Goal: Information Seeking & Learning: Check status

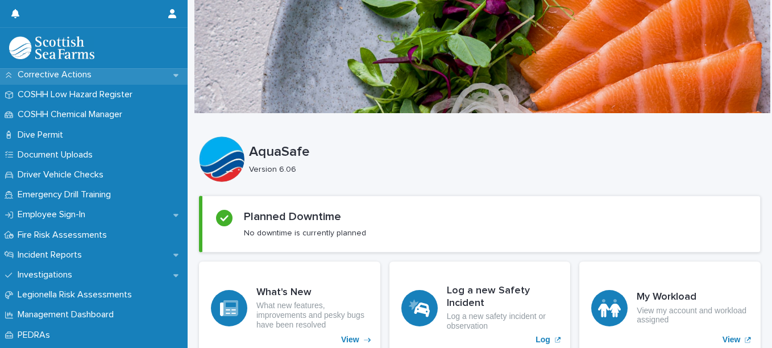
scroll to position [284, 0]
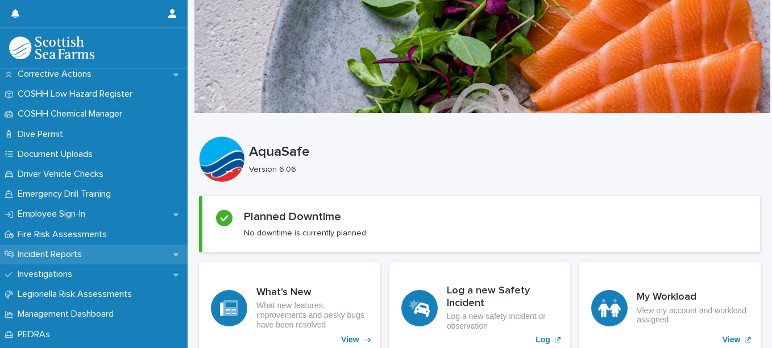
click at [48, 257] on p "Incident Reports" at bounding box center [52, 254] width 78 height 11
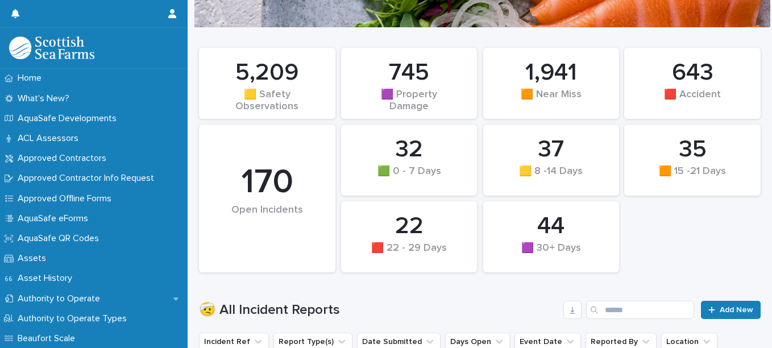
scroll to position [114, 0]
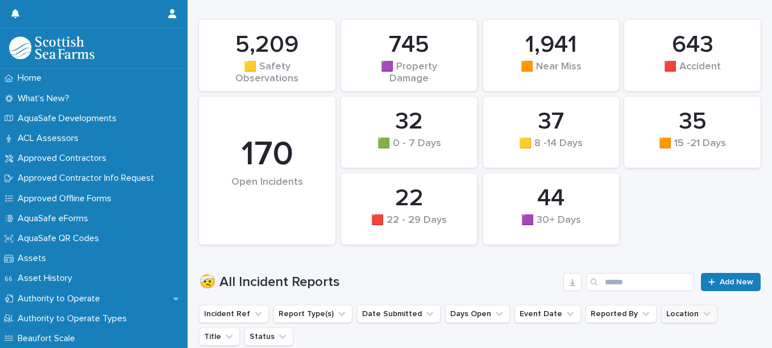
click at [662, 319] on button "Location" at bounding box center [690, 314] width 56 height 18
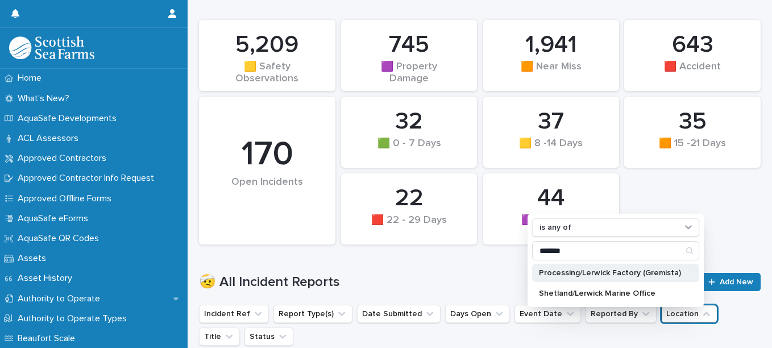
type input "*******"
click at [605, 269] on p "Processing/Lerwick Factory (Gremista)" at bounding box center [610, 273] width 142 height 8
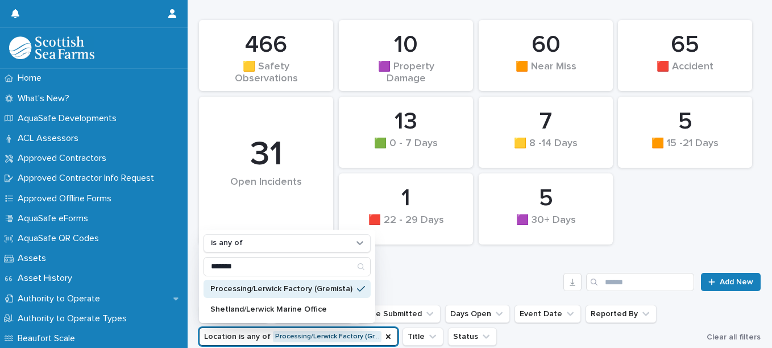
click at [486, 275] on h1 "🤕 All Incident Reports" at bounding box center [379, 282] width 360 height 16
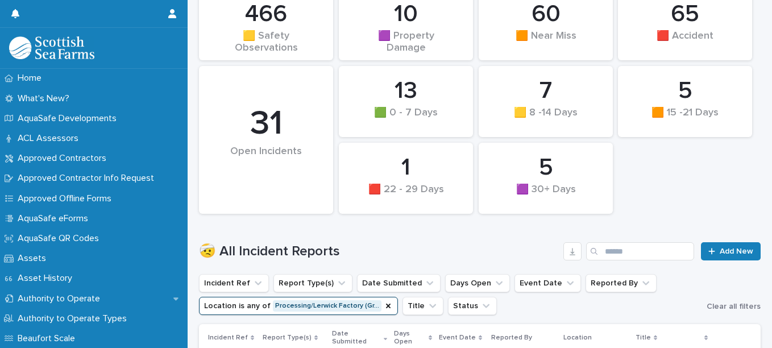
scroll to position [171, 0]
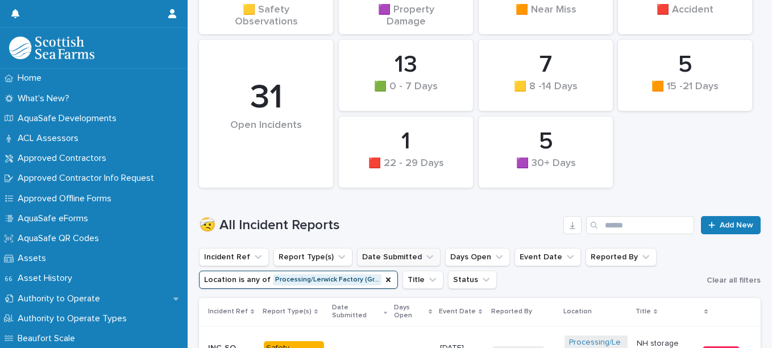
click at [424, 255] on icon "Date Submitted" at bounding box center [429, 256] width 11 height 11
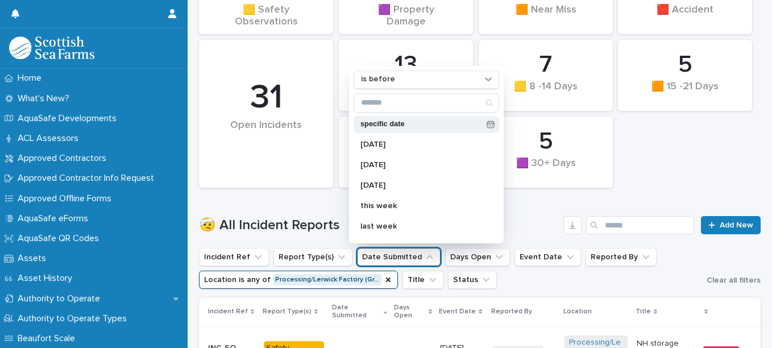
click at [381, 125] on p "specific date" at bounding box center [422, 124] width 122 height 7
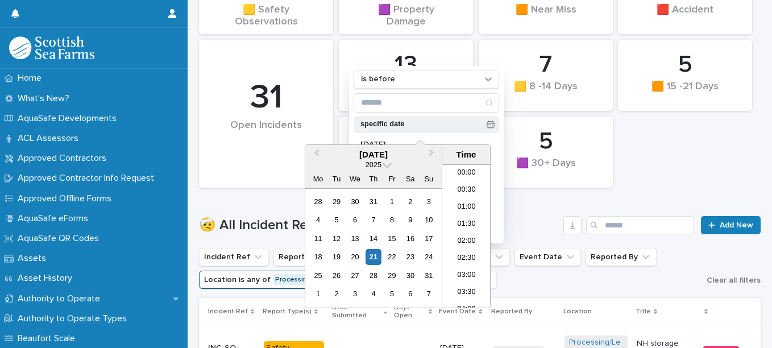
scroll to position [296, 0]
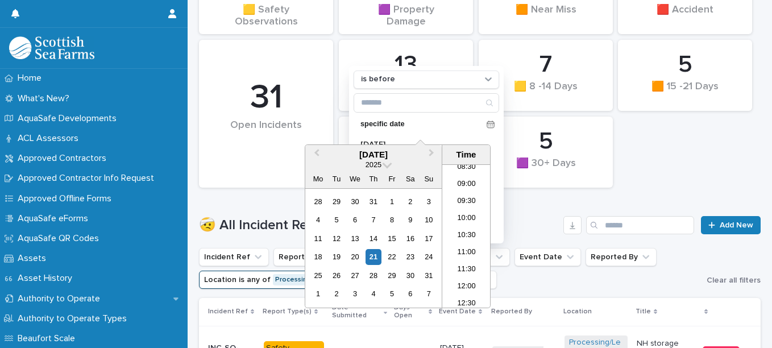
click at [524, 197] on div "🤕 All Incident Reports Add New" at bounding box center [480, 220] width 562 height 55
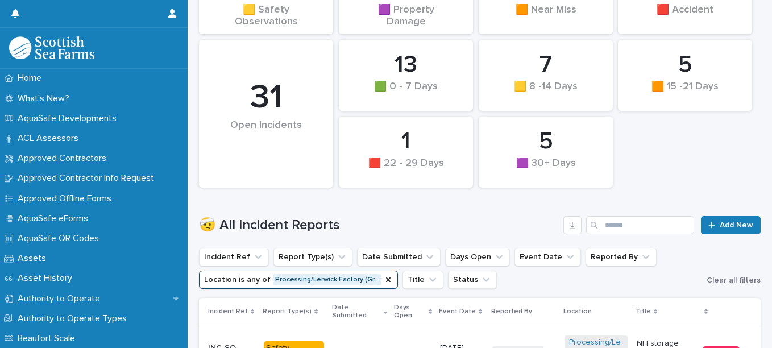
click at [393, 267] on ul "Incident Ref Report Type(s) Date Submitted Days Open Event Date Reported By Loc…" at bounding box center [451, 269] width 508 height 46
click at [389, 255] on button "Date Submitted" at bounding box center [399, 257] width 84 height 18
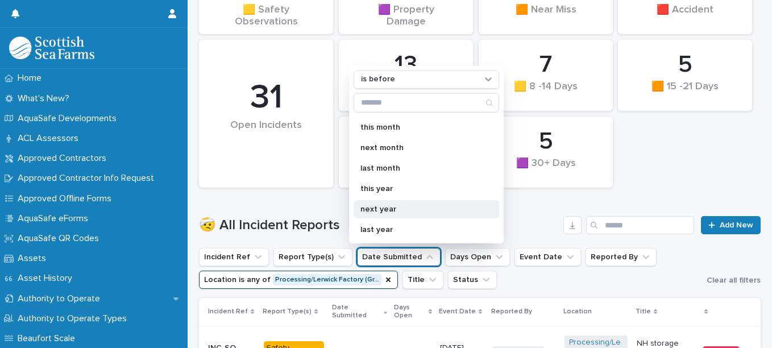
scroll to position [228, 0]
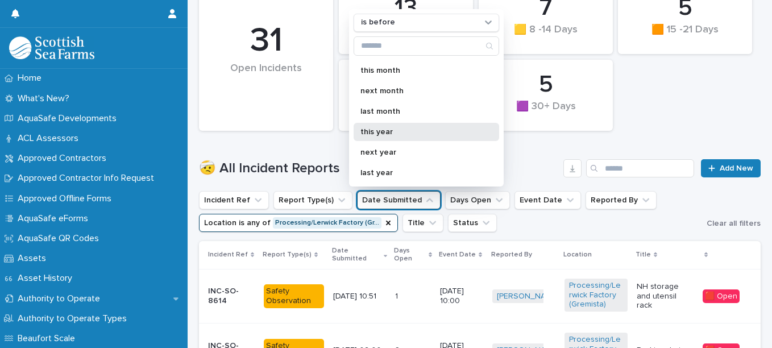
click at [380, 132] on p "this year" at bounding box center [421, 132] width 121 height 8
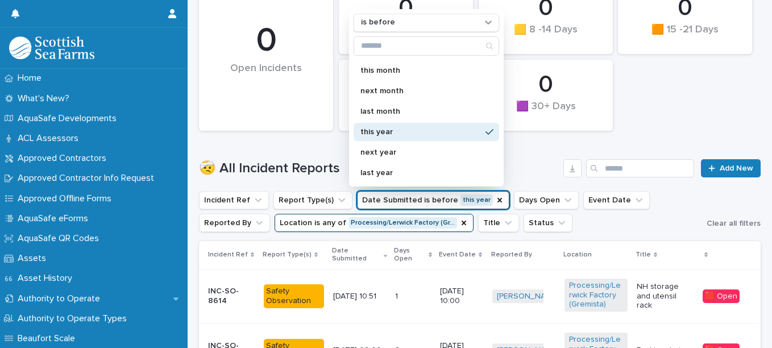
click at [536, 153] on div "🤕 All Incident Reports Add New" at bounding box center [480, 164] width 562 height 55
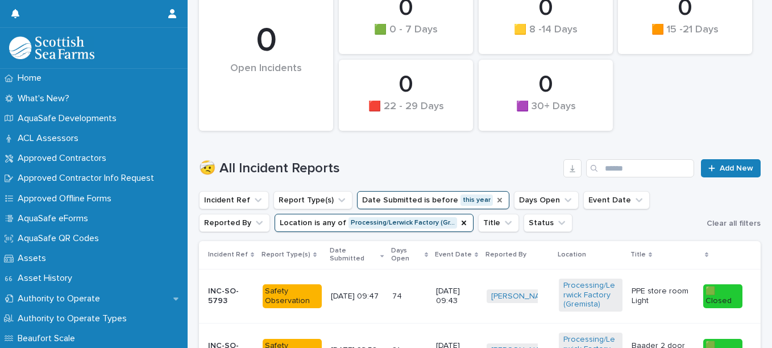
click at [495, 201] on icon "Date Submitted" at bounding box center [499, 200] width 9 height 9
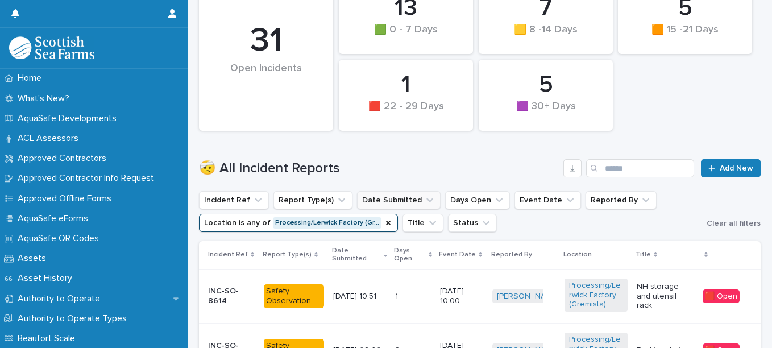
click at [424, 203] on icon "Date Submitted" at bounding box center [429, 200] width 11 height 11
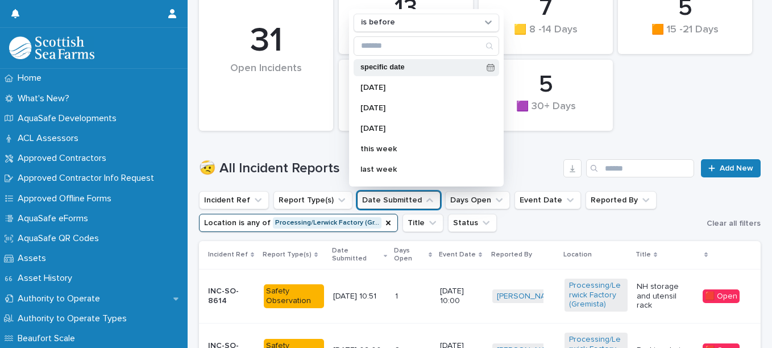
click at [408, 68] on p "specific date" at bounding box center [422, 67] width 122 height 7
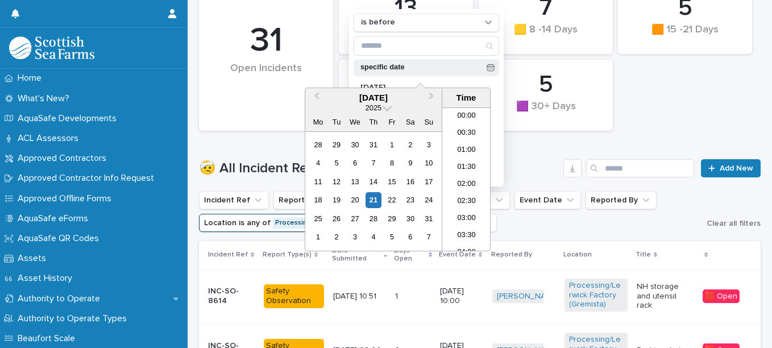
scroll to position [296, 0]
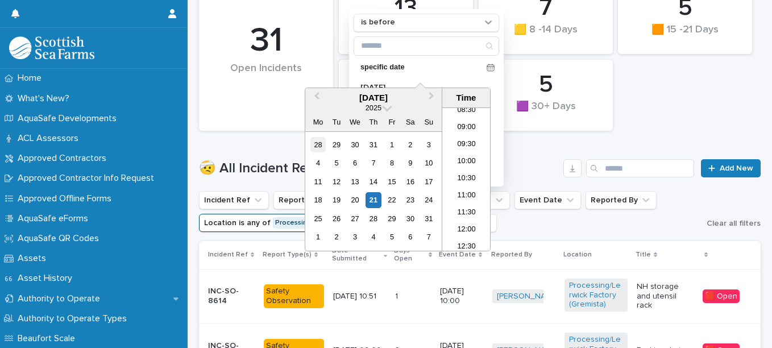
click at [317, 143] on div "28" at bounding box center [318, 144] width 15 height 15
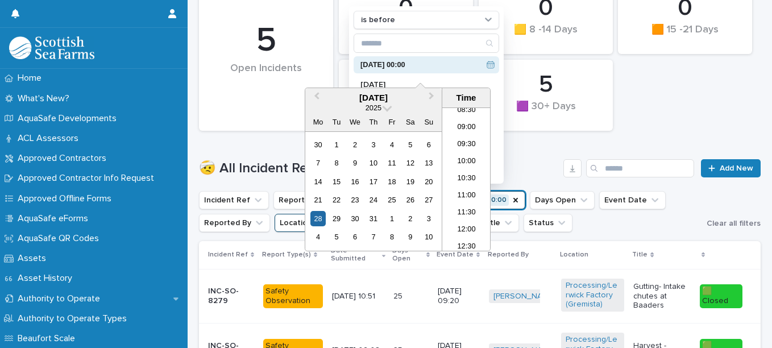
click at [487, 67] on icon at bounding box center [491, 65] width 8 height 8
click at [432, 230] on div "10" at bounding box center [428, 236] width 15 height 15
click at [466, 78] on div "[DATE] 00:00 [DATE] [DATE] [DATE] this week last week next week this quarter la…" at bounding box center [427, 117] width 146 height 123
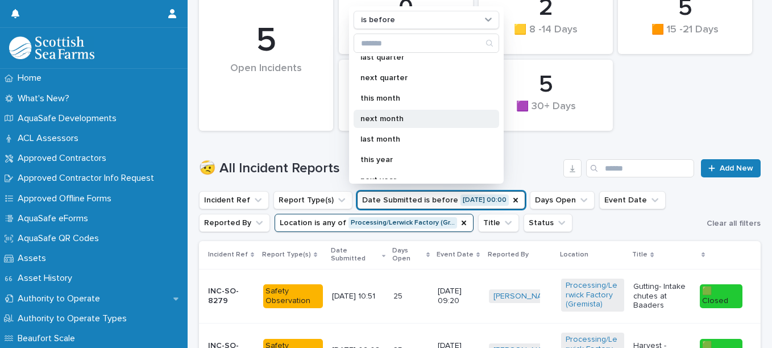
scroll to position [114, 0]
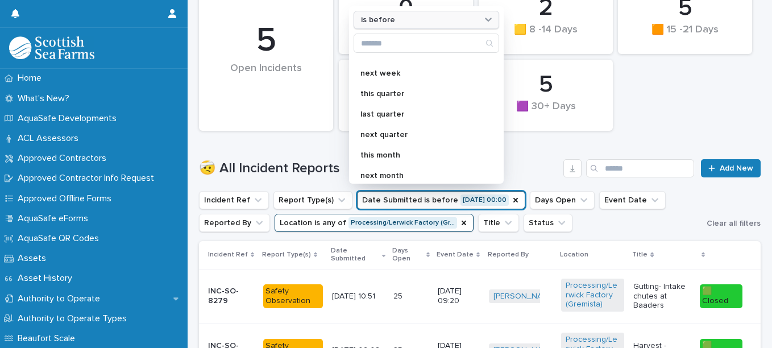
click at [403, 24] on div "is before" at bounding box center [420, 20] width 126 height 12
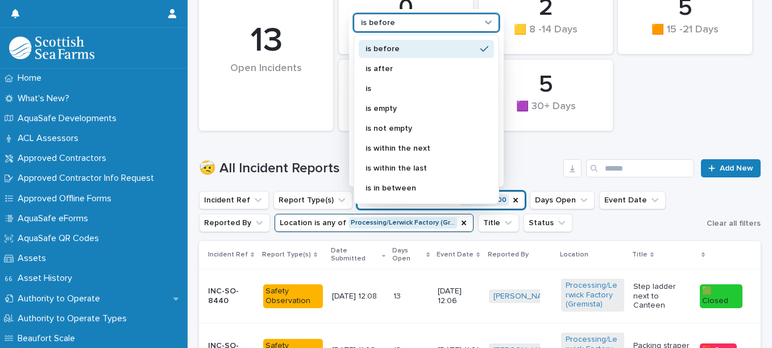
click at [406, 187] on p "is in between" at bounding box center [421, 188] width 110 height 8
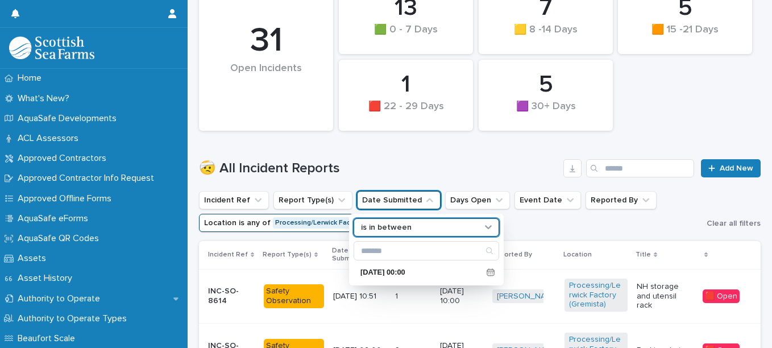
click at [399, 203] on button "Date Submitted" at bounding box center [399, 200] width 84 height 18
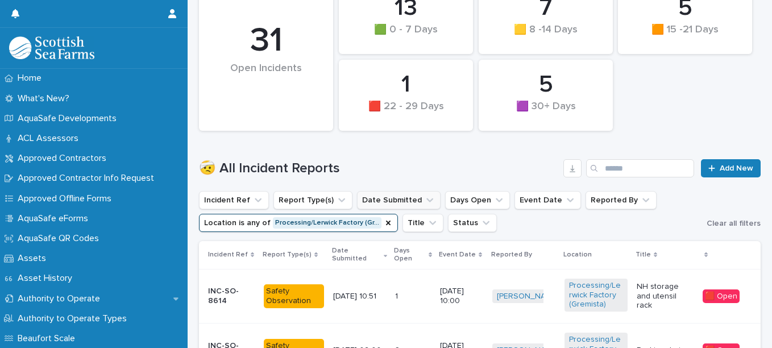
click at [399, 203] on button "Date Submitted" at bounding box center [399, 200] width 84 height 18
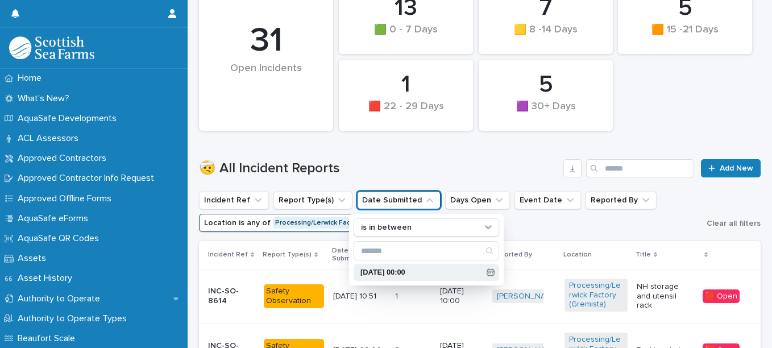
click at [427, 266] on div "[DATE] 00:00" at bounding box center [427, 272] width 146 height 17
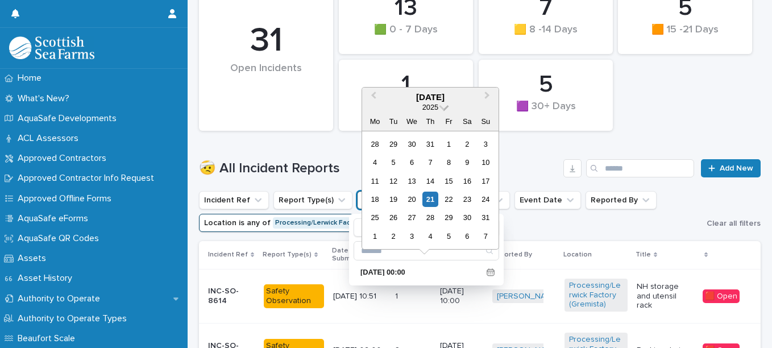
click at [441, 105] on span at bounding box center [445, 106] width 10 height 10
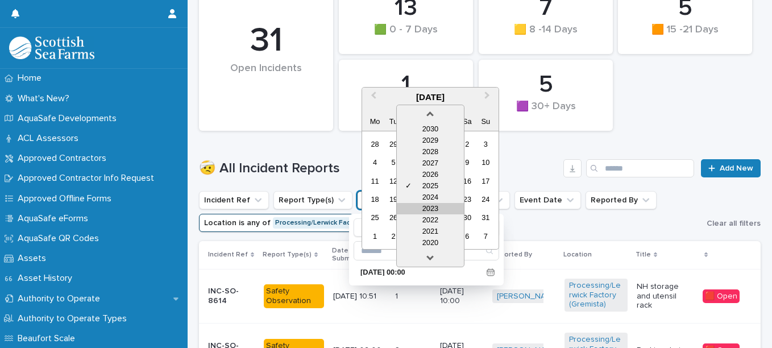
click at [440, 206] on div "2023" at bounding box center [430, 208] width 67 height 11
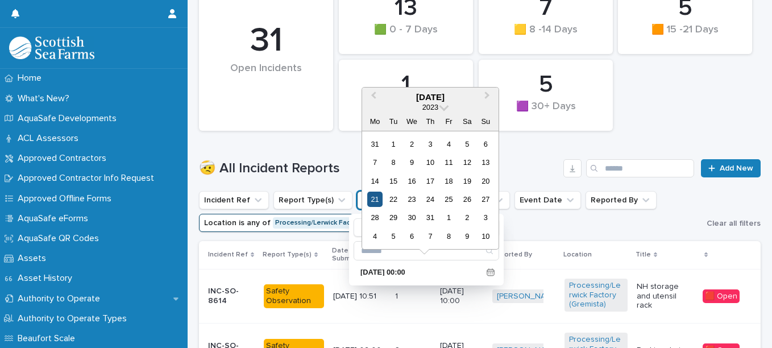
click at [379, 197] on div "21" at bounding box center [374, 199] width 15 height 15
click at [380, 196] on div "21" at bounding box center [374, 199] width 15 height 15
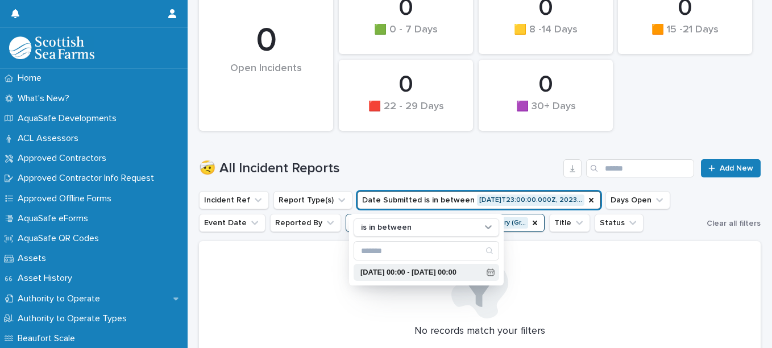
click at [419, 266] on div "[DATE] 00:00 - [DATE] 00:00" at bounding box center [427, 272] width 146 height 17
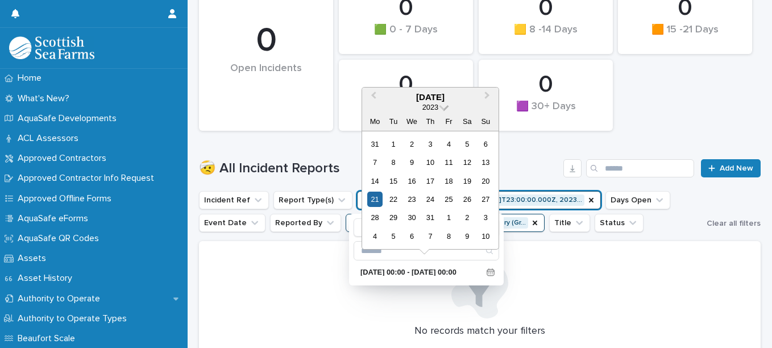
click at [444, 108] on span at bounding box center [445, 106] width 10 height 10
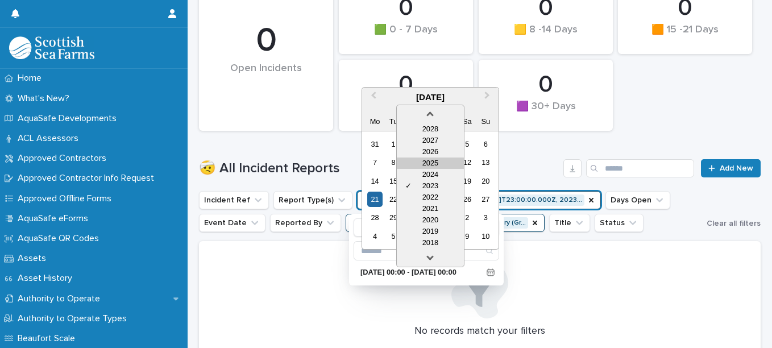
click at [433, 164] on div "2025" at bounding box center [430, 163] width 67 height 11
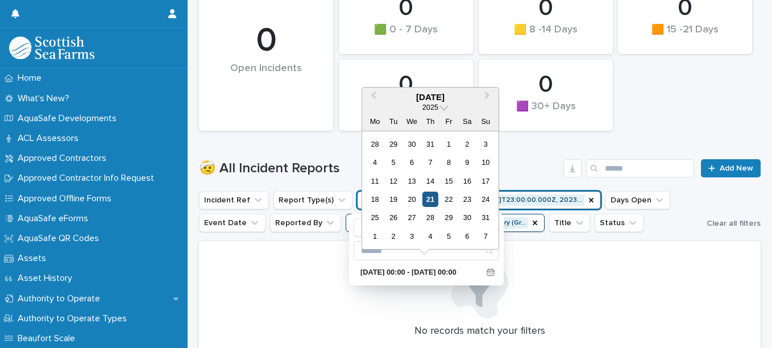
click at [428, 199] on div "21" at bounding box center [430, 199] width 15 height 15
click at [428, 196] on div "21" at bounding box center [430, 199] width 15 height 15
click at [374, 94] on span "Previous Month" at bounding box center [374, 96] width 0 height 15
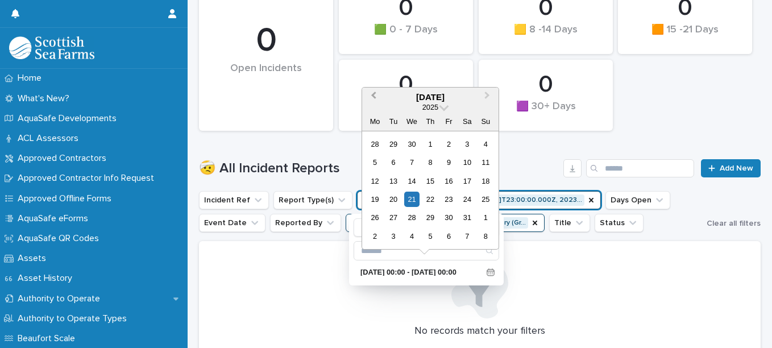
click at [374, 94] on span "Previous Month" at bounding box center [374, 96] width 0 height 15
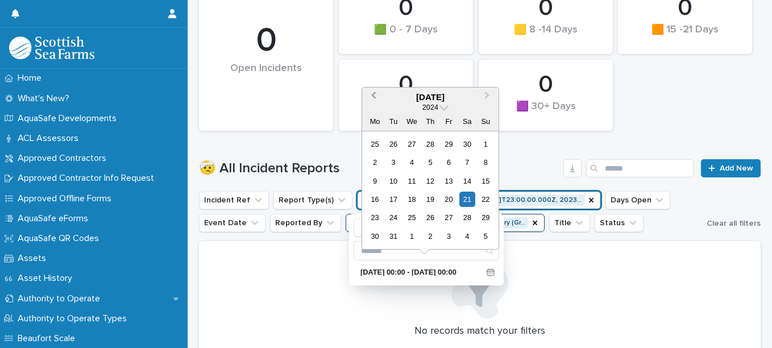
click at [374, 94] on span "Previous Month" at bounding box center [374, 96] width 0 height 15
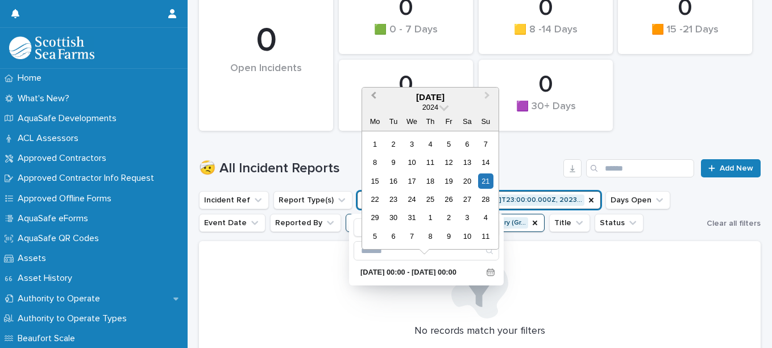
click at [374, 94] on span "Previous Month" at bounding box center [374, 96] width 0 height 15
click at [367, 93] on button "Previous Month" at bounding box center [372, 98] width 18 height 18
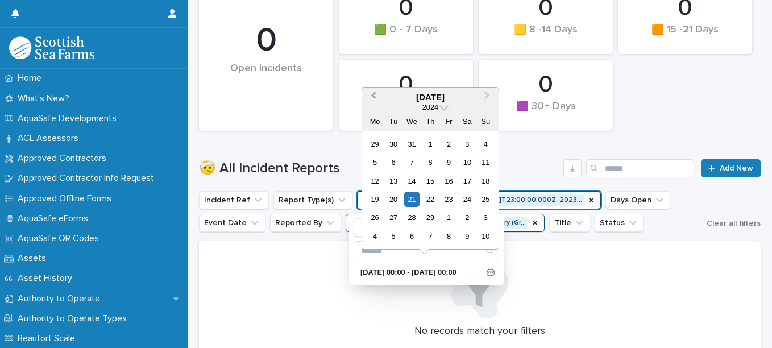
click at [367, 93] on button "Previous Month" at bounding box center [372, 98] width 18 height 18
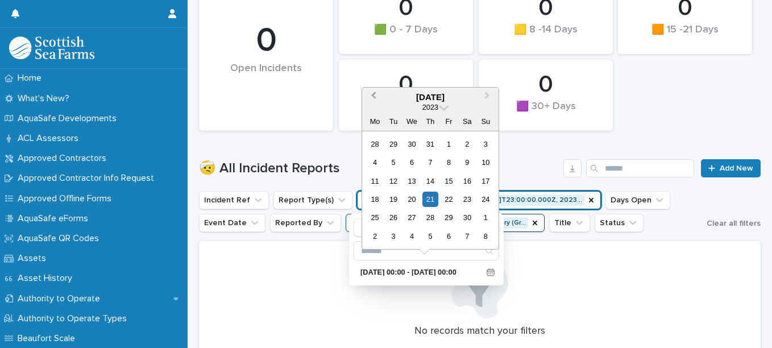
click at [366, 93] on button "Previous Month" at bounding box center [372, 98] width 18 height 18
click at [373, 199] on div "21" at bounding box center [374, 199] width 15 height 15
click at [487, 96] on span "Next Month" at bounding box center [487, 96] width 0 height 15
click at [487, 97] on span "Next Month" at bounding box center [487, 96] width 0 height 15
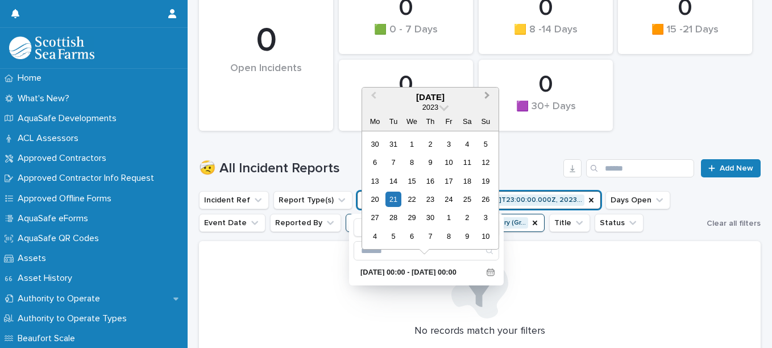
click at [487, 97] on span "Next Month" at bounding box center [487, 96] width 0 height 15
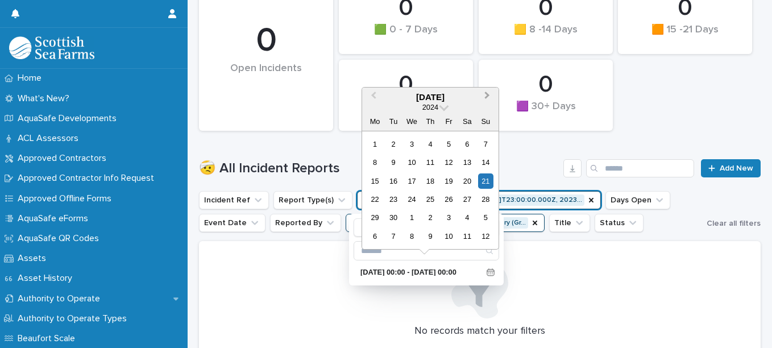
click at [487, 97] on span "Next Month" at bounding box center [487, 96] width 0 height 15
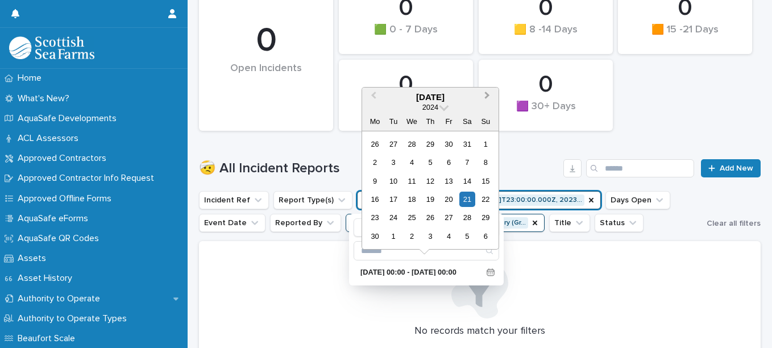
click at [487, 97] on span "Next Month" at bounding box center [487, 96] width 0 height 15
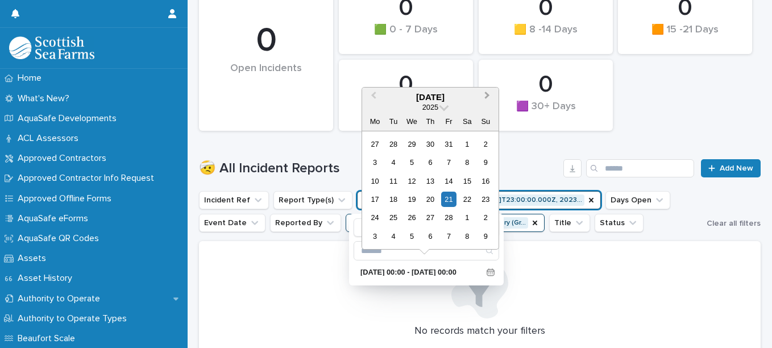
click at [487, 97] on span "Next Month" at bounding box center [487, 96] width 0 height 15
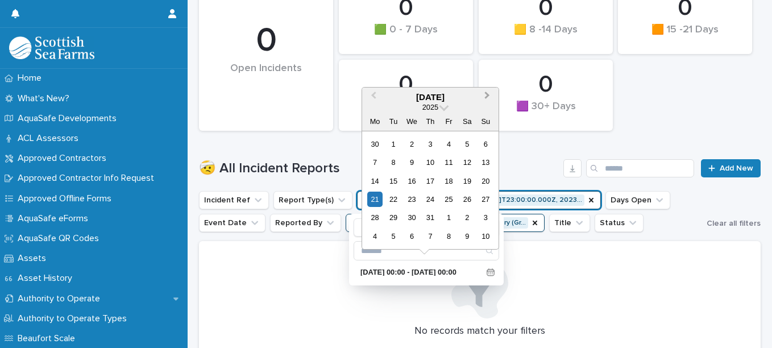
click at [487, 97] on span "Next Month" at bounding box center [487, 96] width 0 height 15
click at [422, 195] on div "18 19 20 21 22 23 24" at bounding box center [430, 199] width 129 height 18
click at [425, 197] on div "21" at bounding box center [430, 199] width 15 height 15
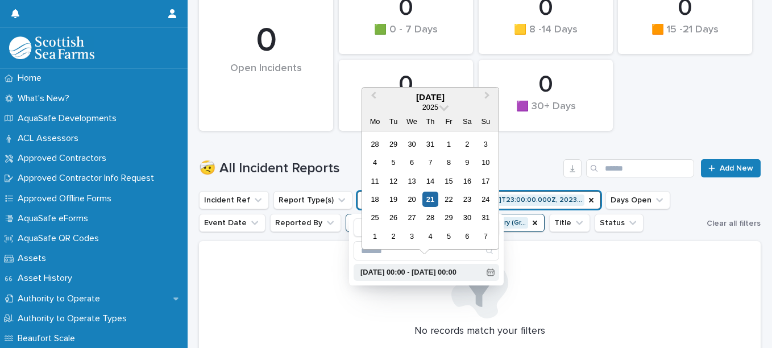
click at [477, 274] on p "[DATE] 00:00 - [DATE] 00:00" at bounding box center [422, 272] width 122 height 7
click at [490, 274] on icon at bounding box center [491, 272] width 8 height 8
click at [471, 262] on div "[DATE] 00:00 - [DATE] 00:00" at bounding box center [427, 261] width 146 height 40
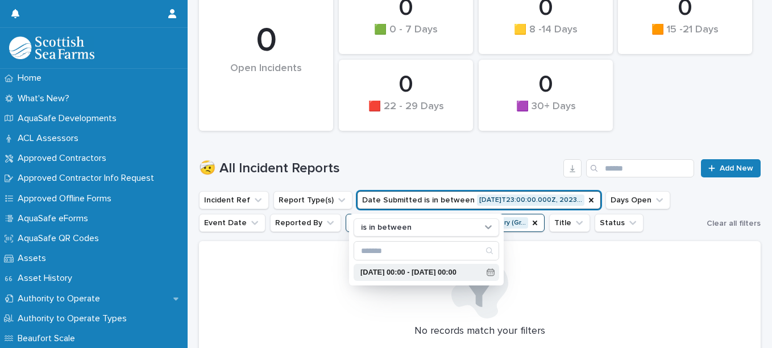
click at [497, 272] on div "[DATE] 00:00 - [DATE] 00:00" at bounding box center [427, 272] width 146 height 17
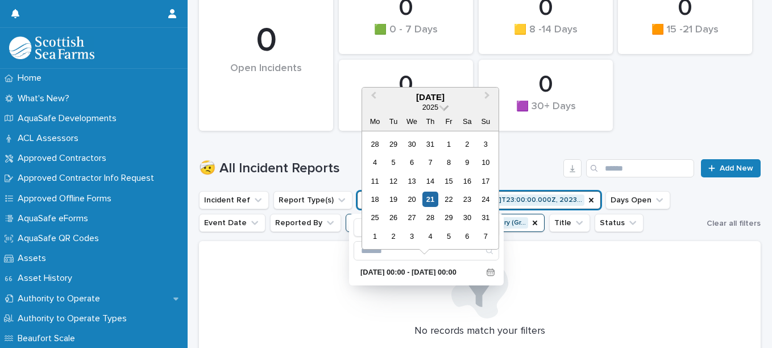
click at [445, 106] on span at bounding box center [445, 106] width 10 height 10
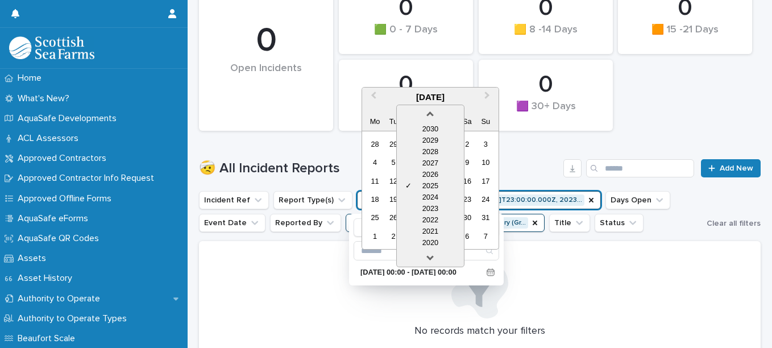
click at [439, 206] on div "2023" at bounding box center [430, 208] width 67 height 11
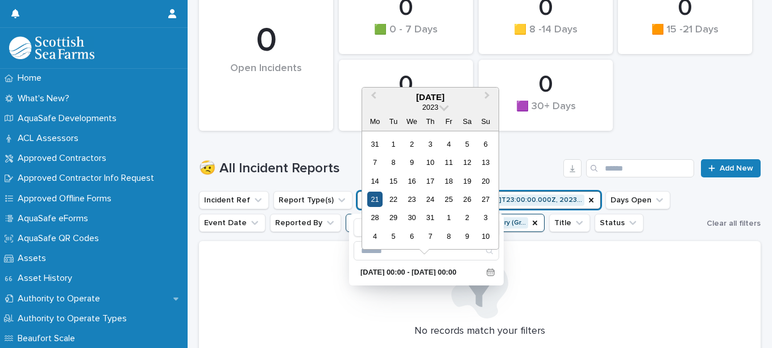
click at [375, 200] on div "21" at bounding box center [374, 199] width 15 height 15
click at [413, 209] on div "28 29 30 31 1 2 3" at bounding box center [430, 218] width 129 height 18
click at [414, 216] on div "30" at bounding box center [411, 217] width 15 height 15
click at [373, 196] on div "21" at bounding box center [374, 199] width 15 height 15
click at [483, 233] on div "10" at bounding box center [485, 236] width 15 height 15
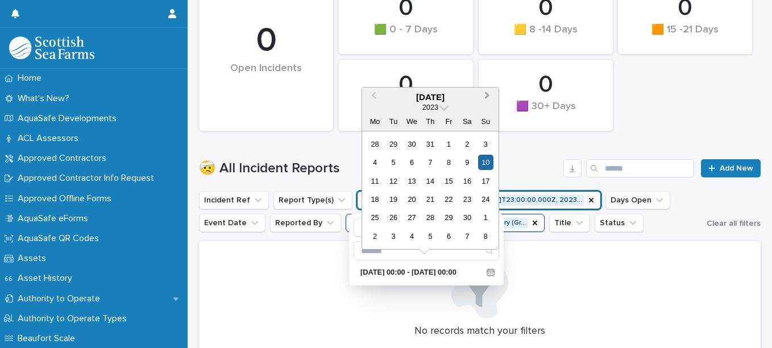
click at [487, 97] on span "Next Month" at bounding box center [487, 96] width 0 height 15
click at [487, 98] on span "Next Month" at bounding box center [487, 96] width 0 height 15
click at [519, 153] on div "🤕 All Incident Reports Add New" at bounding box center [480, 164] width 562 height 55
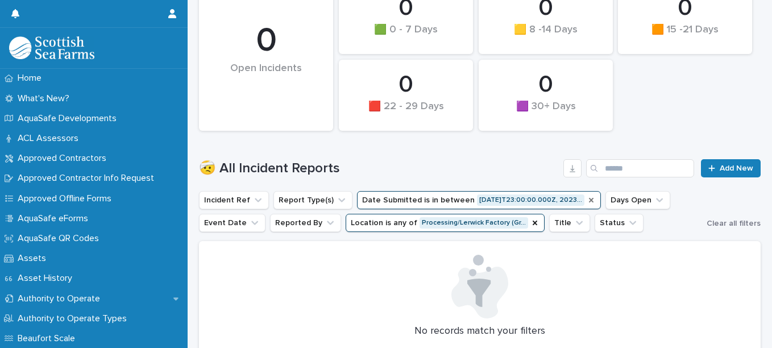
click at [588, 199] on icon "Date Submitted" at bounding box center [591, 200] width 9 height 9
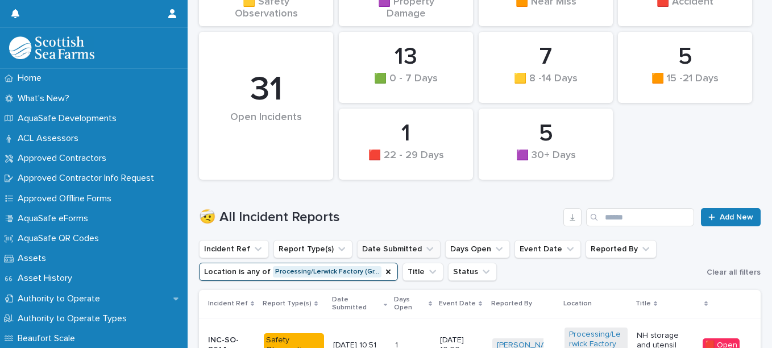
scroll to position [283, 0]
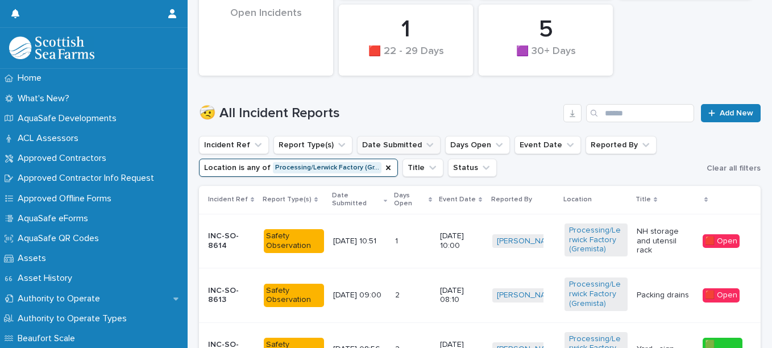
click at [424, 145] on icon "Date Submitted" at bounding box center [429, 144] width 11 height 11
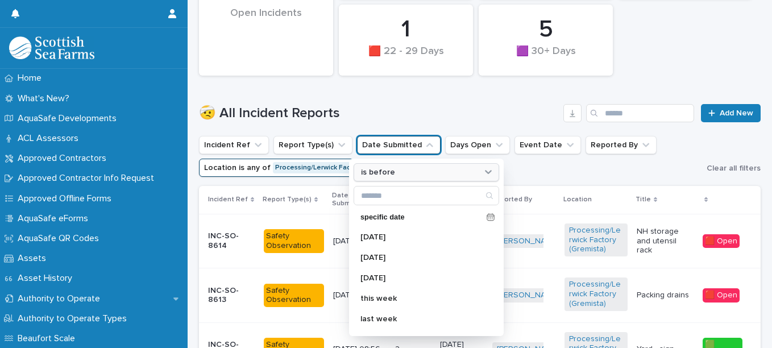
click at [408, 173] on div "is before" at bounding box center [420, 173] width 126 height 12
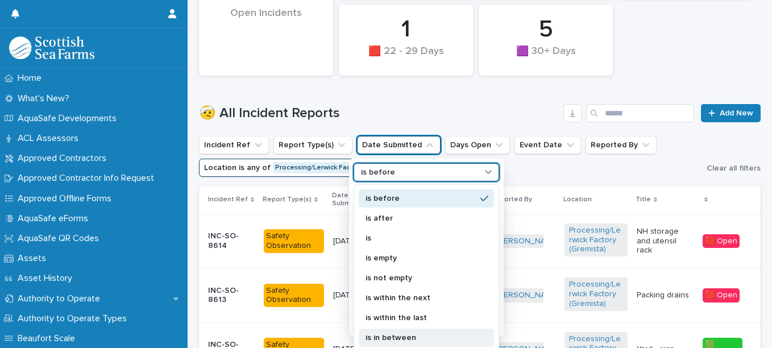
click at [419, 333] on div "is in between" at bounding box center [426, 338] width 135 height 18
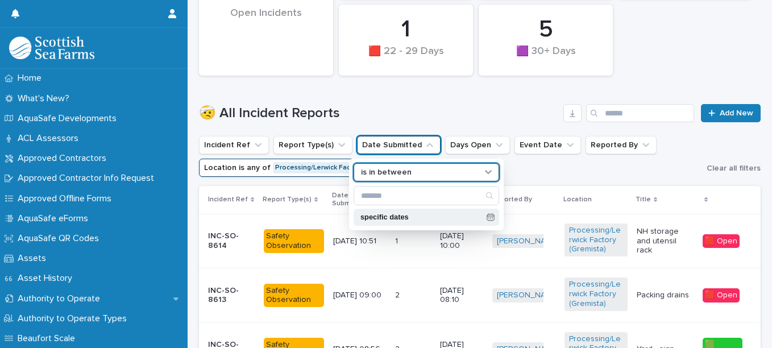
click at [406, 220] on p "specific dates" at bounding box center [422, 217] width 122 height 7
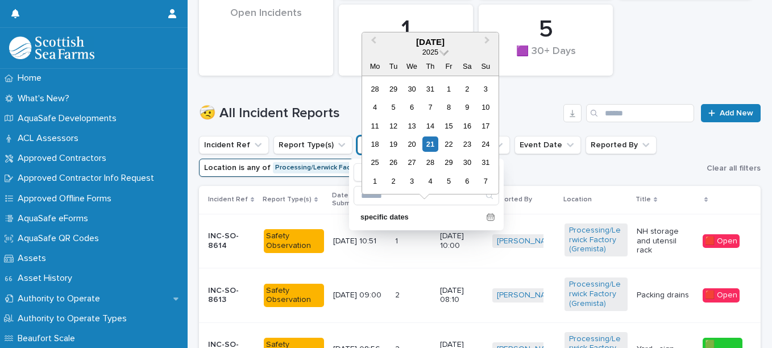
click at [443, 52] on span at bounding box center [445, 51] width 10 height 10
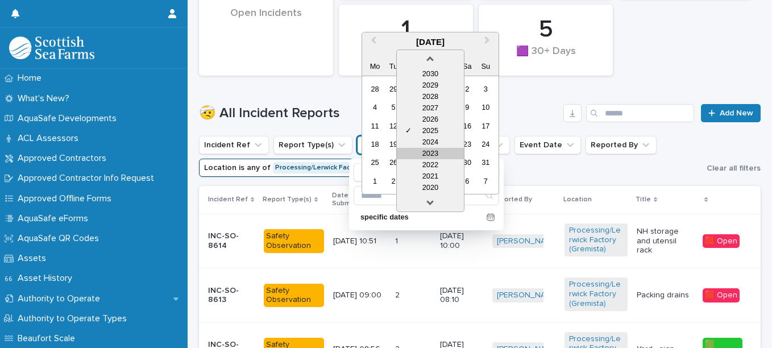
click at [440, 151] on div "2023" at bounding box center [430, 153] width 67 height 11
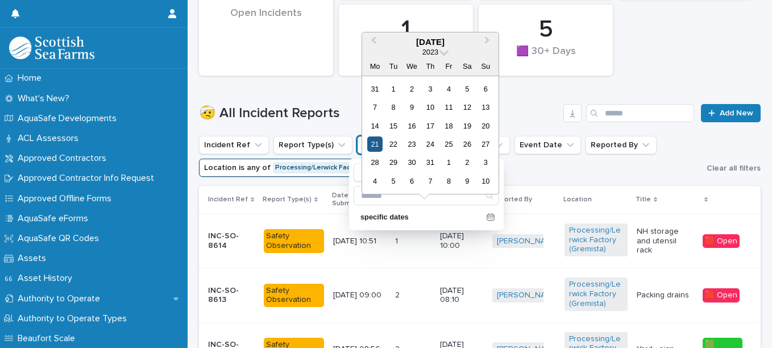
click at [374, 139] on div "21" at bounding box center [374, 144] width 15 height 15
click at [443, 51] on span at bounding box center [445, 51] width 10 height 10
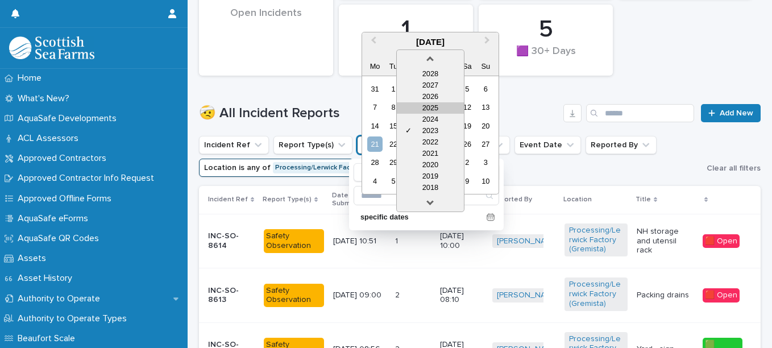
click at [432, 110] on div "2025" at bounding box center [430, 107] width 67 height 11
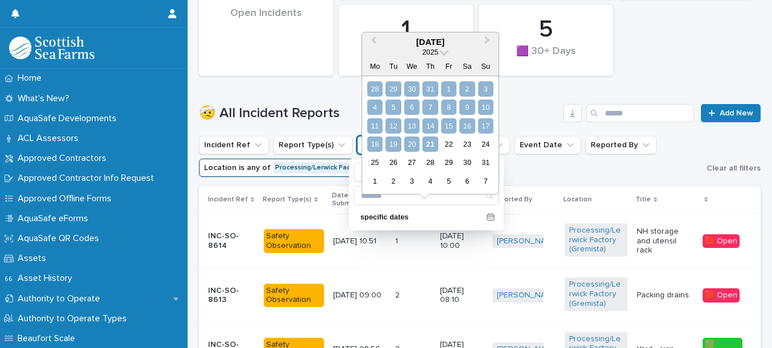
click at [433, 141] on div "21" at bounding box center [430, 144] width 15 height 15
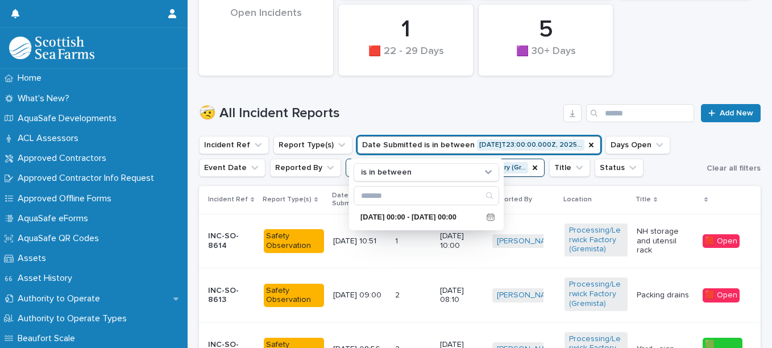
click at [447, 92] on div "🤕 All Incident Reports Add New" at bounding box center [480, 108] width 562 height 55
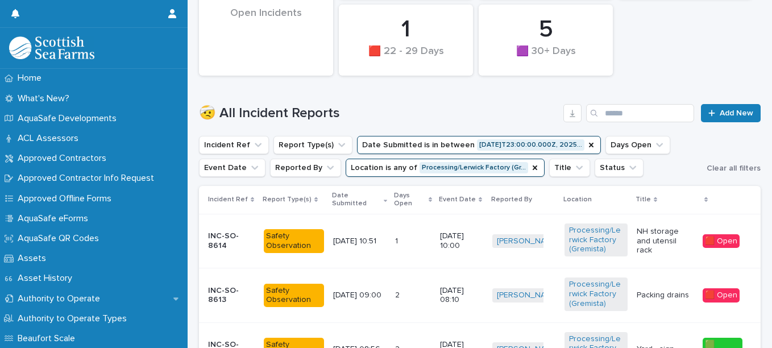
scroll to position [340, 0]
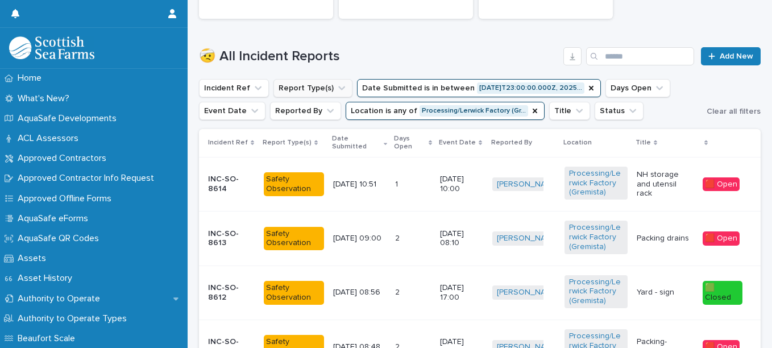
click at [308, 84] on button "Report Type(s)" at bounding box center [313, 88] width 79 height 18
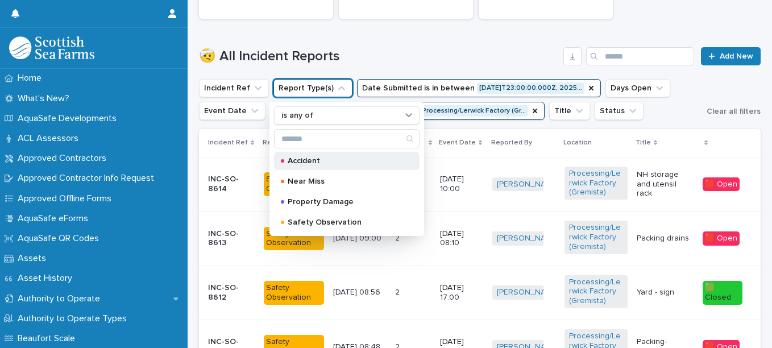
click at [320, 159] on p "Accident" at bounding box center [345, 161] width 114 height 8
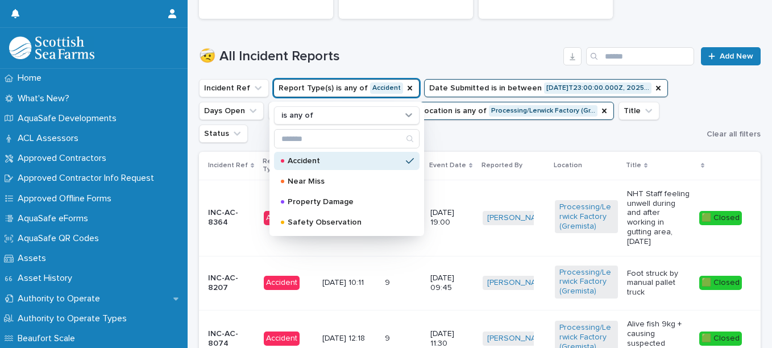
click at [431, 40] on div "🤕 All Incident Reports Add New" at bounding box center [480, 51] width 562 height 55
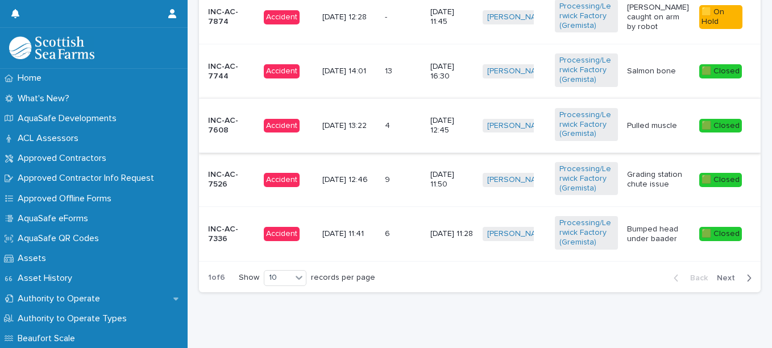
scroll to position [840, 0]
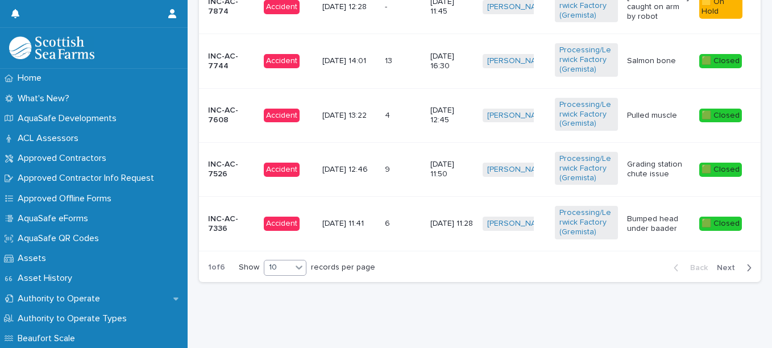
click at [272, 262] on div "10" at bounding box center [278, 268] width 27 height 12
click at [280, 303] on div "30" at bounding box center [287, 302] width 42 height 14
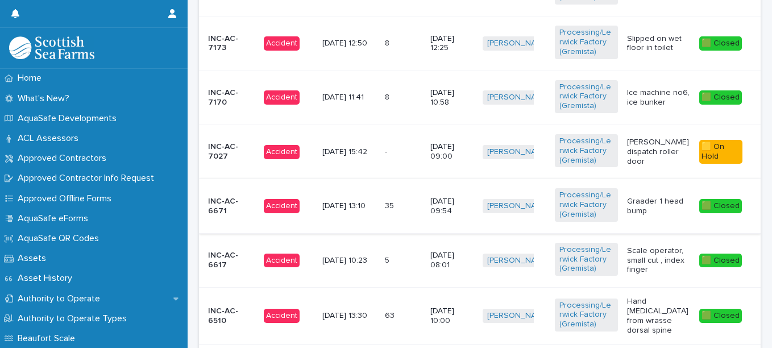
scroll to position [1181, 0]
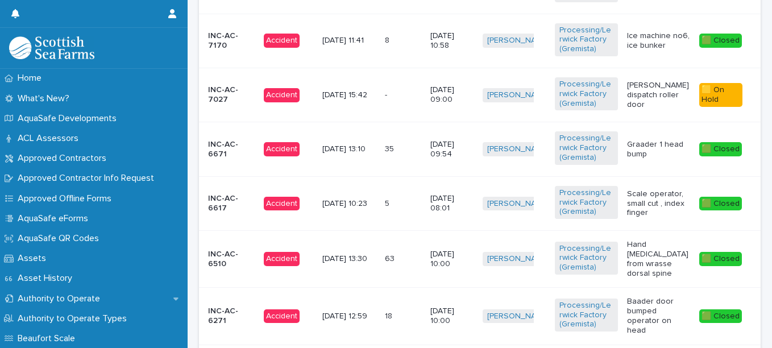
click at [390, 234] on td "63 63" at bounding box center [404, 259] width 46 height 57
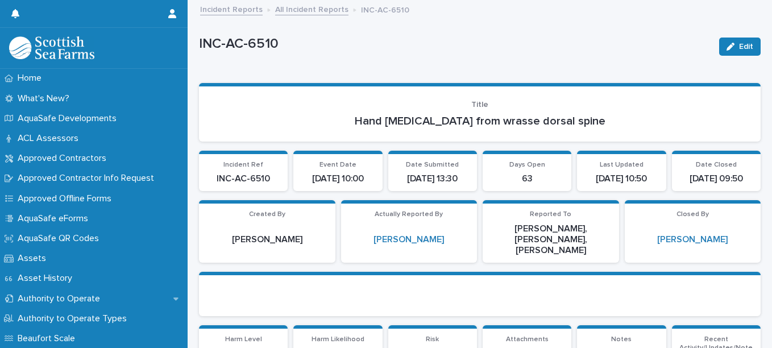
click at [286, 7] on link "All Incident Reports" at bounding box center [311, 8] width 73 height 13
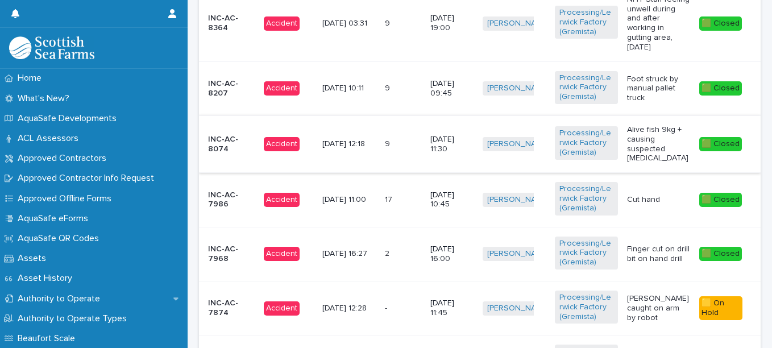
scroll to position [512, 0]
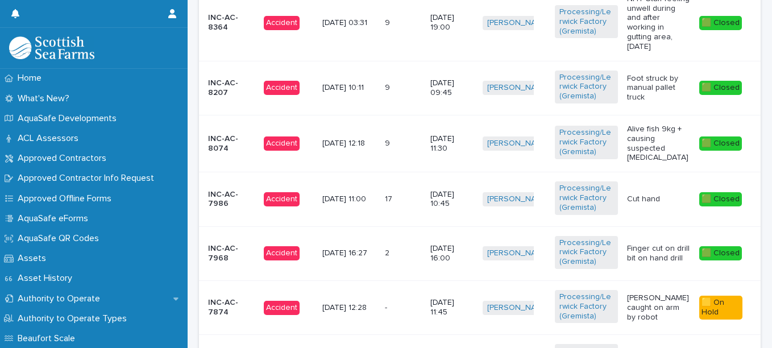
click at [644, 133] on div "Alive fish 9kg + causing suspected [MEDICAL_DATA]" at bounding box center [658, 142] width 63 height 40
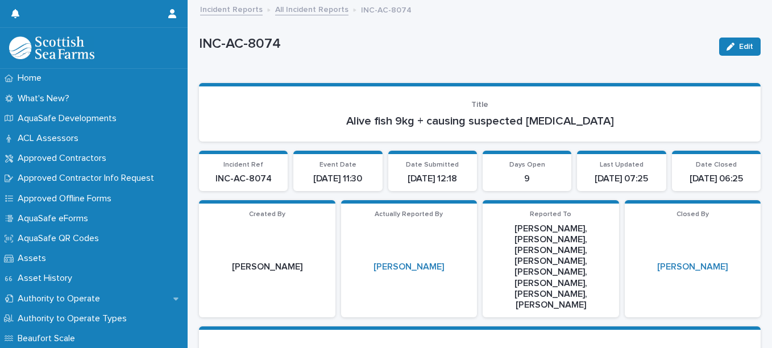
click at [303, 11] on link "All Incident Reports" at bounding box center [311, 8] width 73 height 13
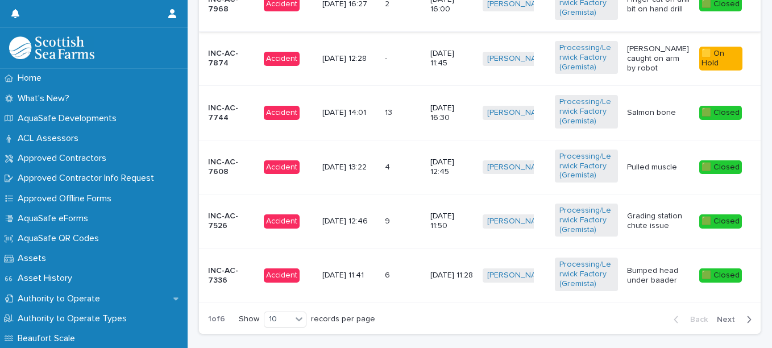
scroll to position [796, 0]
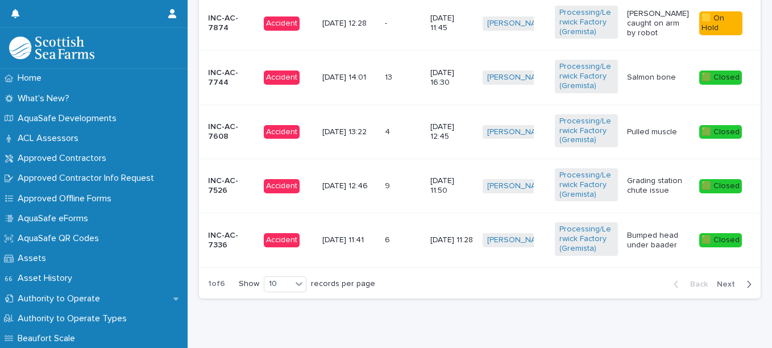
click at [728, 288] on span "Next" at bounding box center [729, 284] width 25 height 8
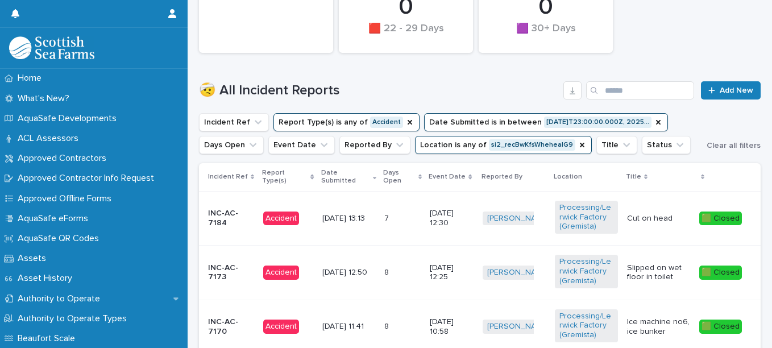
scroll to position [284, 0]
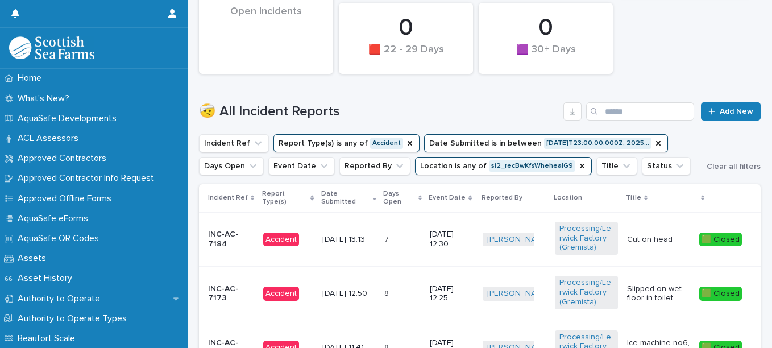
click at [398, 226] on td "7 7" at bounding box center [403, 239] width 46 height 54
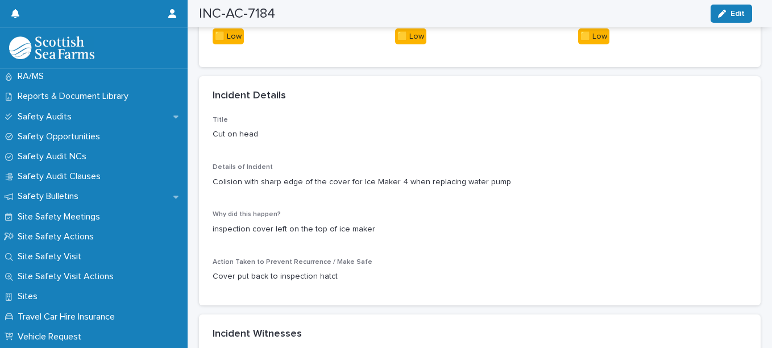
scroll to position [626, 0]
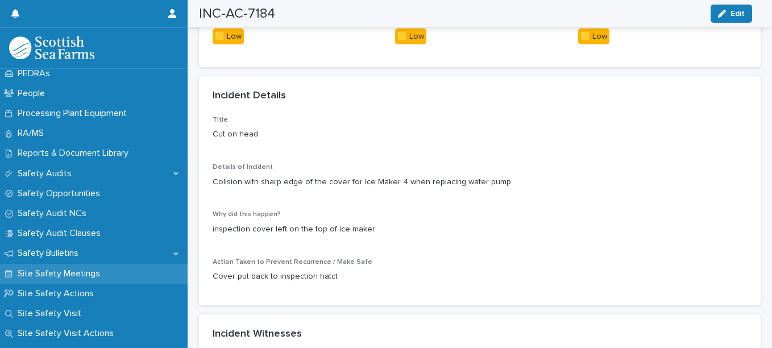
click at [83, 272] on p "Site Safety Meetings" at bounding box center [61, 273] width 96 height 11
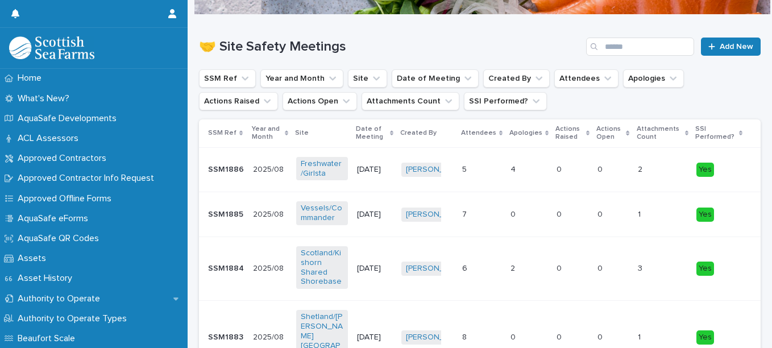
scroll to position [114, 0]
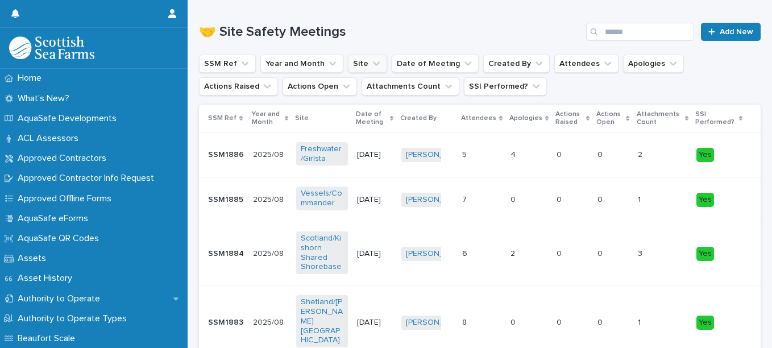
click at [373, 65] on icon "Site" at bounding box center [376, 64] width 7 height 4
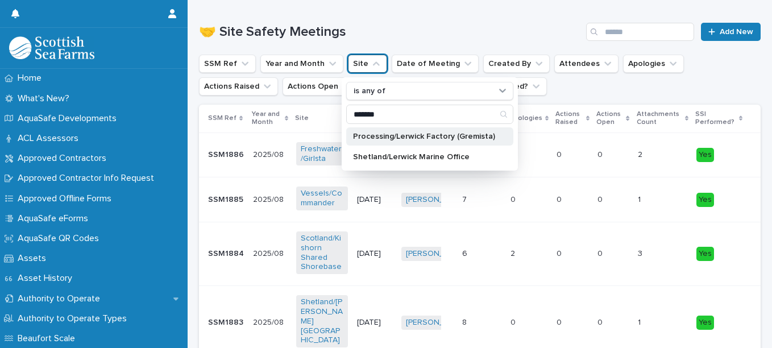
type input "*******"
click at [410, 130] on div "Processing/Lerwick Factory (Gremista)" at bounding box center [429, 136] width 167 height 18
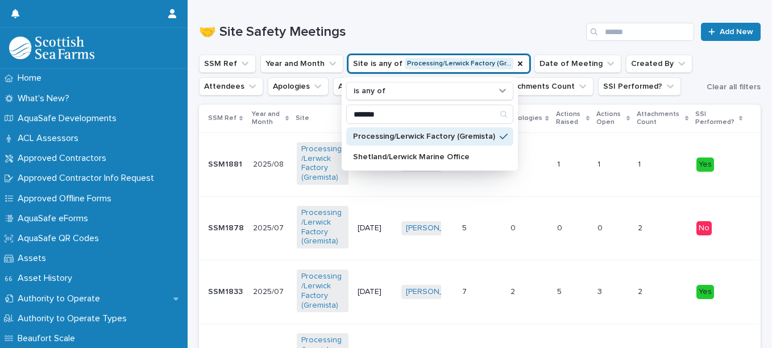
click at [439, 28] on h1 "🤝 Site Safety Meetings" at bounding box center [390, 32] width 383 height 16
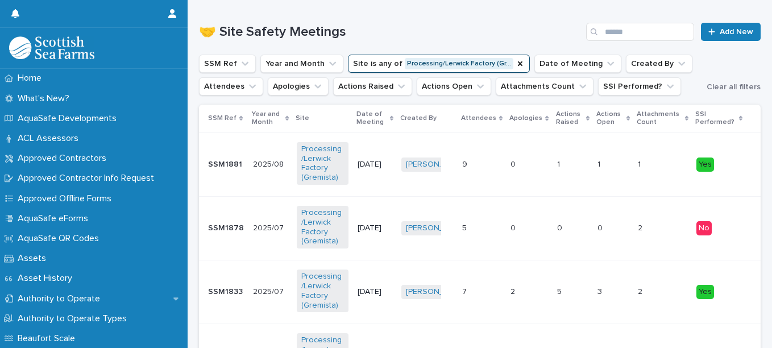
click at [506, 145] on td "9 9" at bounding box center [482, 165] width 48 height 64
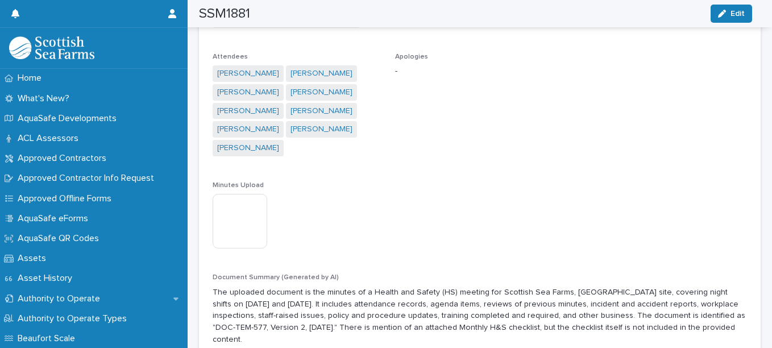
scroll to position [258, 0]
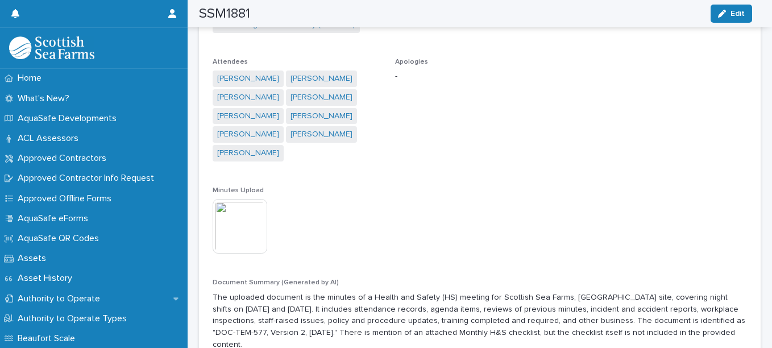
click at [251, 228] on img at bounding box center [240, 226] width 55 height 55
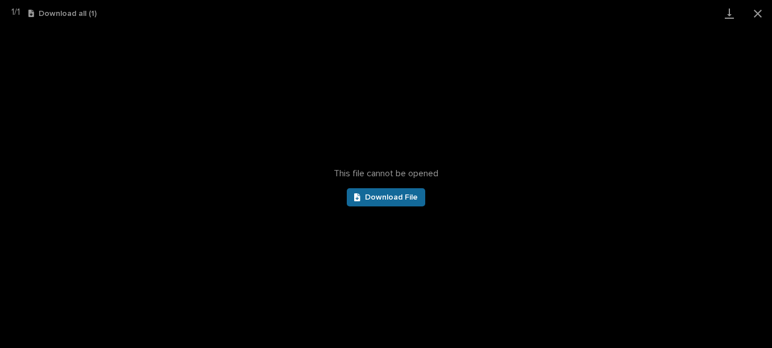
click at [370, 197] on span "Download File" at bounding box center [391, 197] width 53 height 8
